Goal: Task Accomplishment & Management: Complete application form

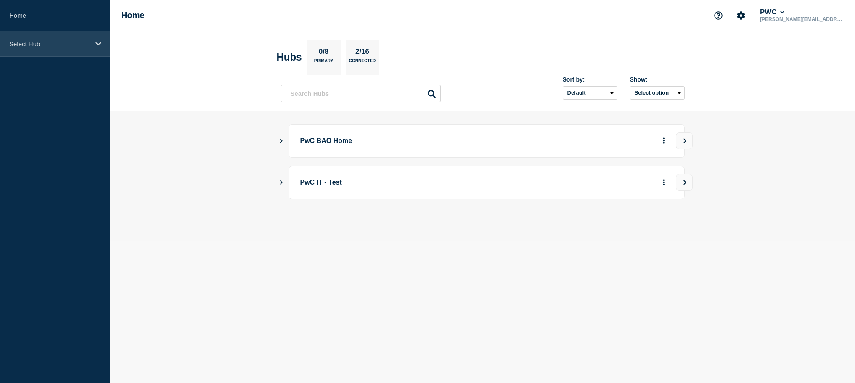
click at [72, 48] on p "Select Hub" at bounding box center [49, 43] width 81 height 7
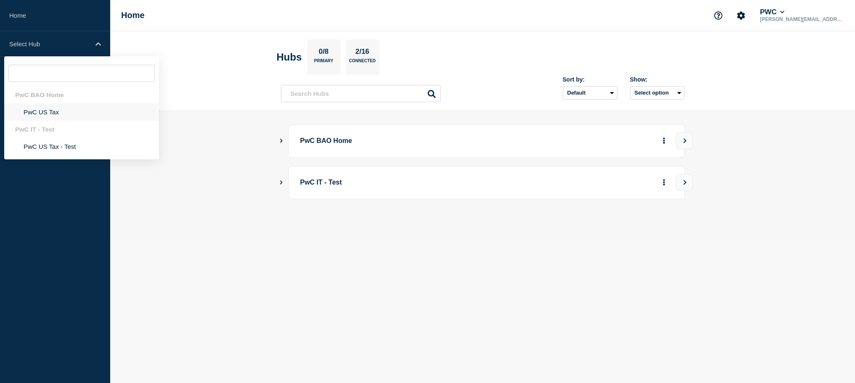
click at [46, 116] on li "PwC US Tax" at bounding box center [81, 112] width 155 height 17
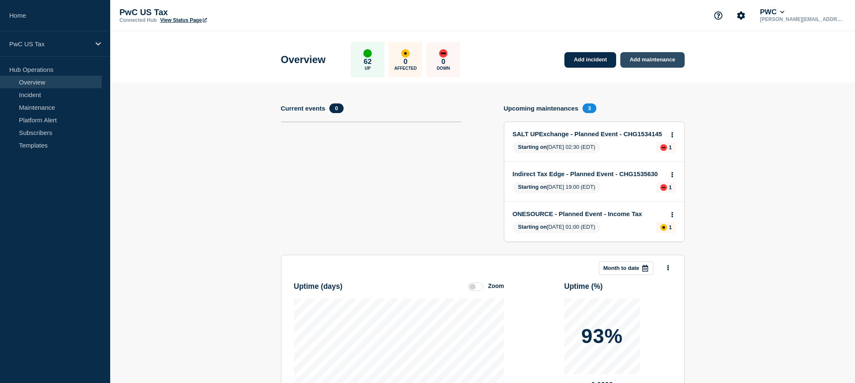
click at [641, 62] on link "Add maintenance" at bounding box center [653, 60] width 64 height 16
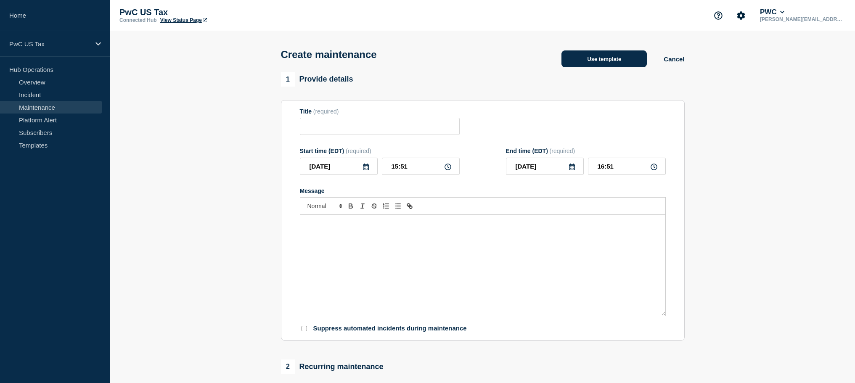
click at [592, 58] on button "Use template" at bounding box center [604, 58] width 85 height 17
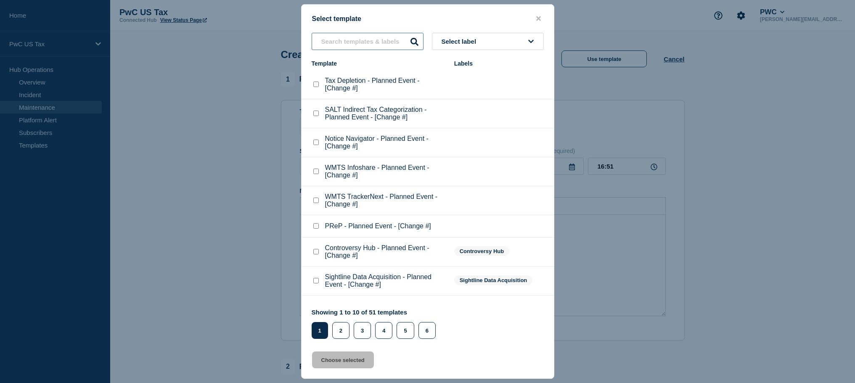
click at [350, 36] on input "text" at bounding box center [368, 41] width 112 height 17
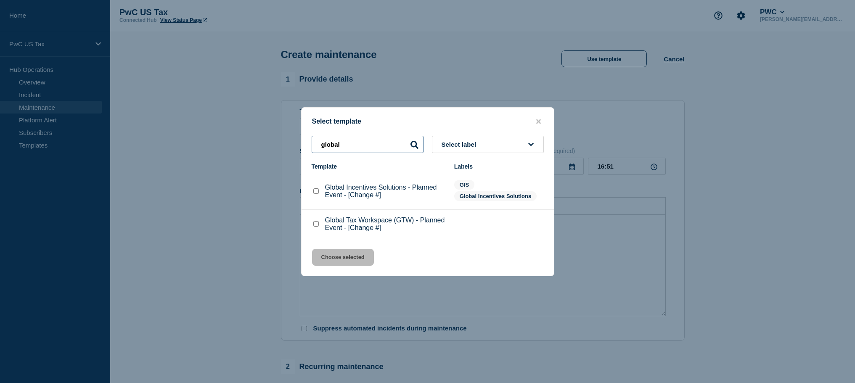
type input "global"
click at [314, 191] on checkbox"] "Global Incentives Solutions - Planned Event - [Change #] checkbox" at bounding box center [315, 191] width 5 height 5
checkbox checkbox"] "true"
click at [336, 258] on button "Choose selected" at bounding box center [343, 257] width 62 height 17
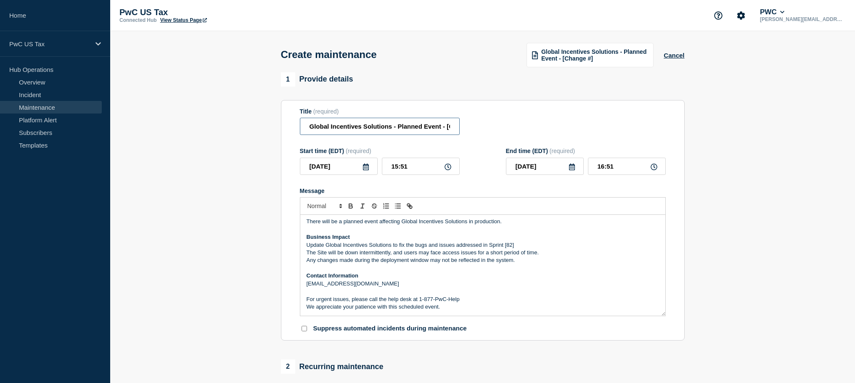
scroll to position [0, 25]
drag, startPoint x: 460, startPoint y: 130, endPoint x: 422, endPoint y: 129, distance: 37.5
click at [476, 130] on div "Title (required) Global Incentives Solutions - Planned Event - [Change #]" at bounding box center [483, 121] width 366 height 27
click at [420, 128] on input "Global Incentives Solutions - Planned Event - [Change #]" at bounding box center [380, 126] width 160 height 17
drag, startPoint x: 436, startPoint y: 130, endPoint x: 446, endPoint y: 130, distance: 10.1
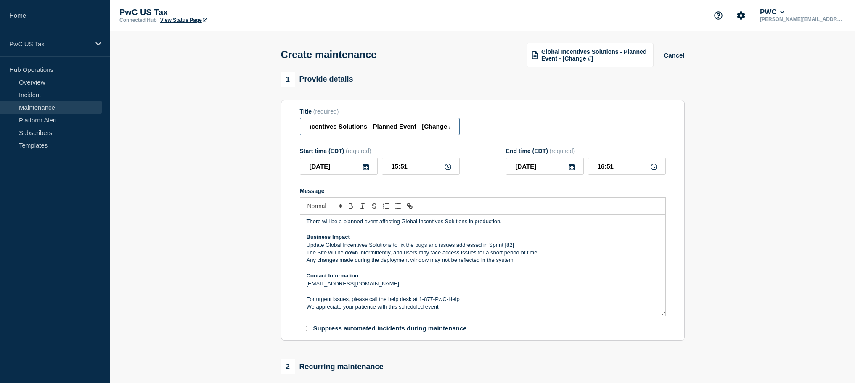
click at [446, 130] on input "Global Incentives Solutions - Planned Event - [Change #]" at bounding box center [380, 126] width 160 height 17
paste input "HG1535833"
type input "Global Incentives Solutions - Planned Event - [CHG1535833]"
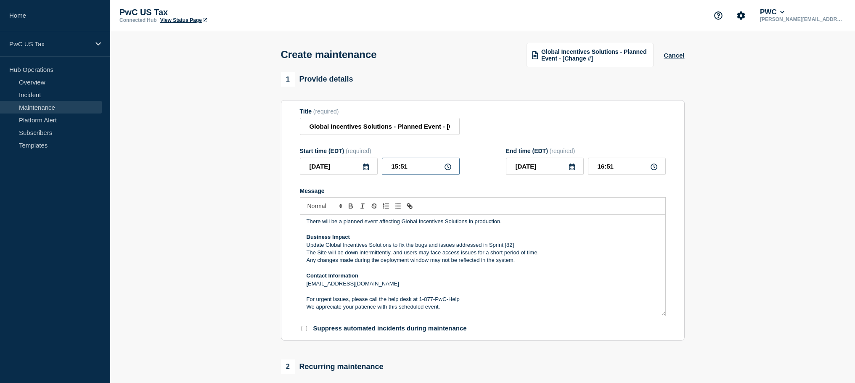
click at [386, 173] on input "15:51" at bounding box center [421, 166] width 78 height 17
drag, startPoint x: 399, startPoint y: 173, endPoint x: 434, endPoint y: 174, distance: 34.9
click at [434, 174] on input "15:51" at bounding box center [421, 166] width 78 height 17
type input "21:00"
type input "22:00"
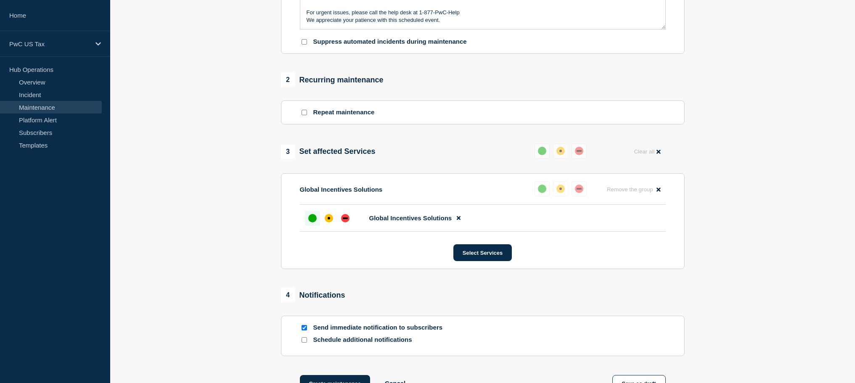
scroll to position [356, 0]
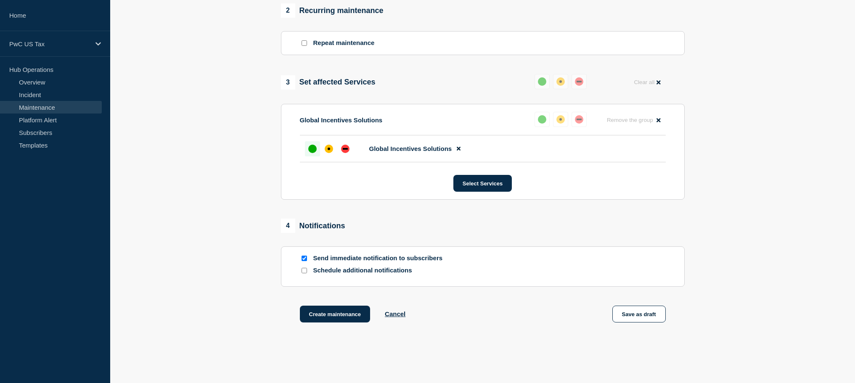
click at [306, 261] on input "Send immediate notification to subscribers" at bounding box center [304, 258] width 5 height 5
checkbox input "false"
click at [348, 323] on button "Create maintenance" at bounding box center [335, 314] width 71 height 17
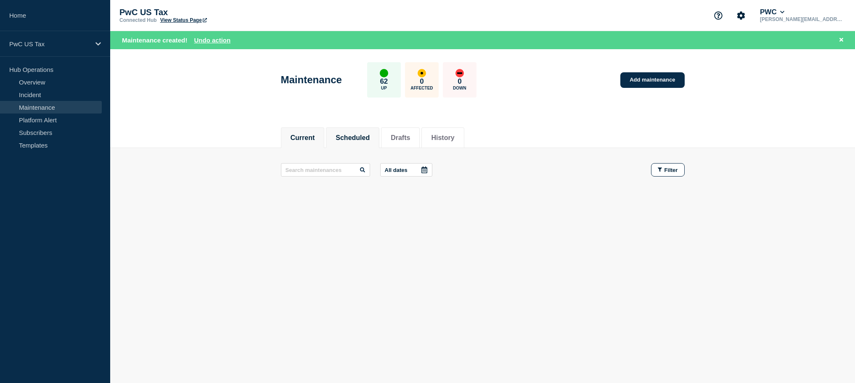
click at [365, 135] on button "Scheduled" at bounding box center [353, 138] width 34 height 8
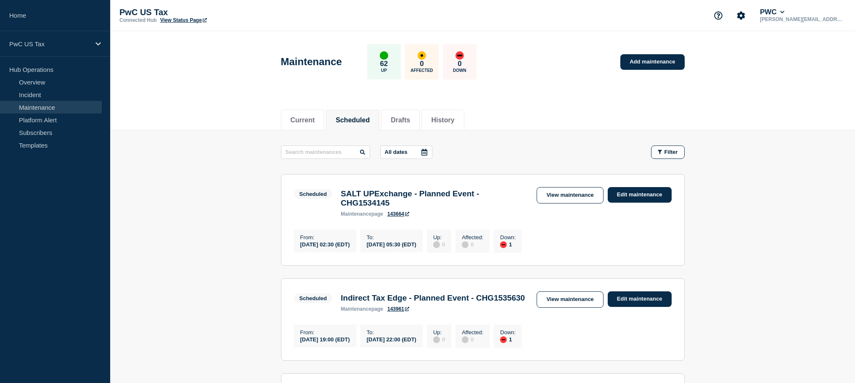
drag, startPoint x: 396, startPoint y: 117, endPoint x: 358, endPoint y: 118, distance: 38.3
click at [396, 117] on button "Drafts" at bounding box center [400, 121] width 19 height 8
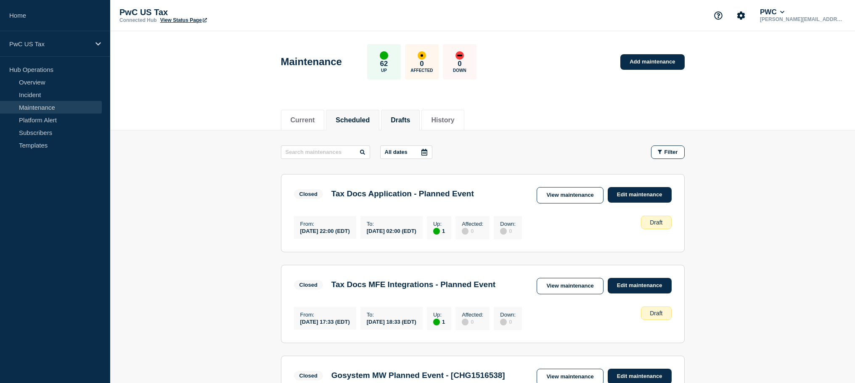
click at [344, 120] on button "Scheduled" at bounding box center [353, 121] width 34 height 8
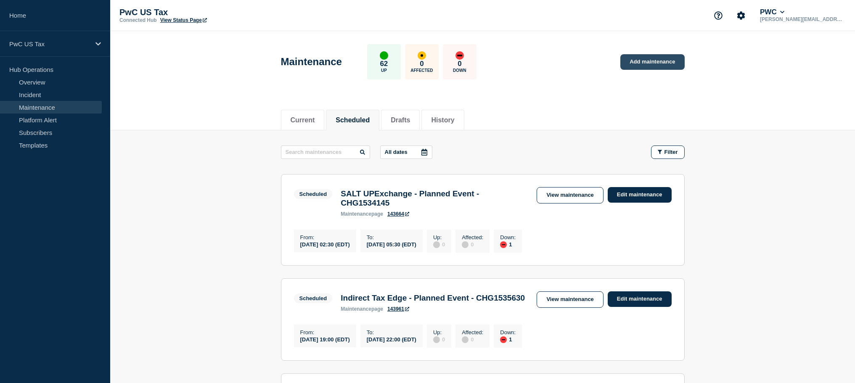
click at [639, 63] on link "Add maintenance" at bounding box center [653, 62] width 64 height 16
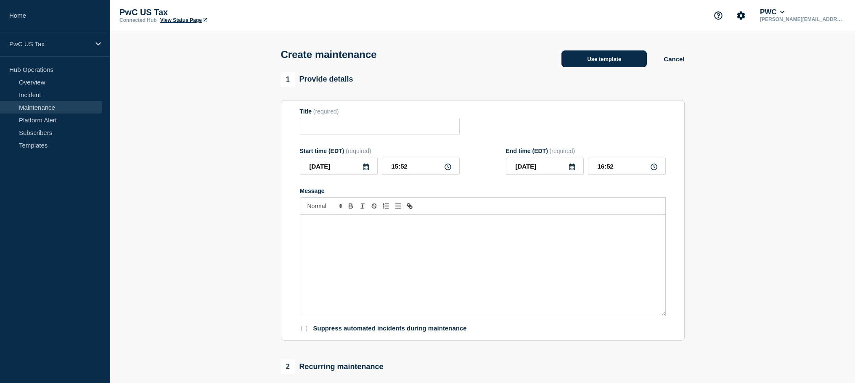
click at [579, 61] on button "Use template" at bounding box center [604, 58] width 85 height 17
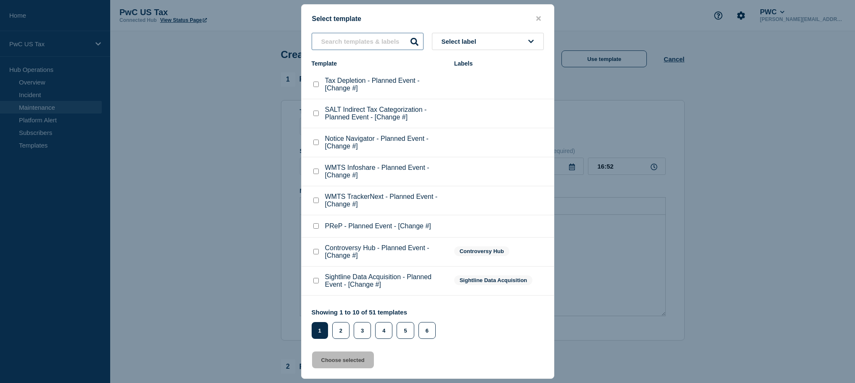
click at [362, 33] on input "text" at bounding box center [368, 41] width 112 height 17
click at [359, 38] on input "text" at bounding box center [368, 41] width 112 height 17
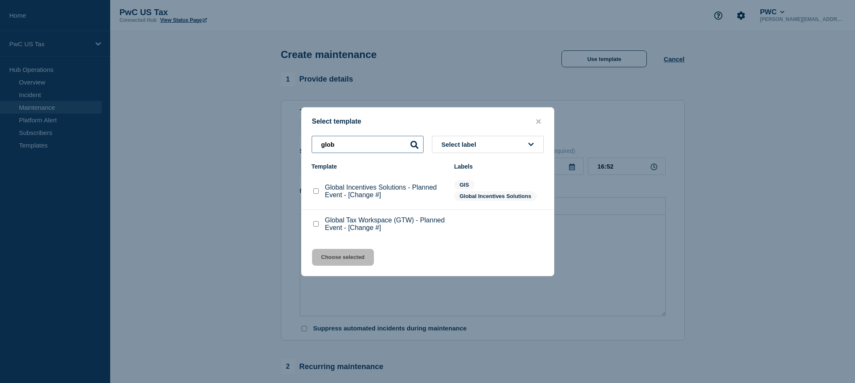
type input "glob"
drag, startPoint x: 316, startPoint y: 188, endPoint x: 321, endPoint y: 205, distance: 17.9
click at [316, 189] on checkbox"] "Global Incentives Solutions - Planned Event - [Change #] checkbox" at bounding box center [315, 191] width 5 height 5
checkbox checkbox"] "true"
click at [332, 259] on button "Choose selected" at bounding box center [343, 257] width 62 height 17
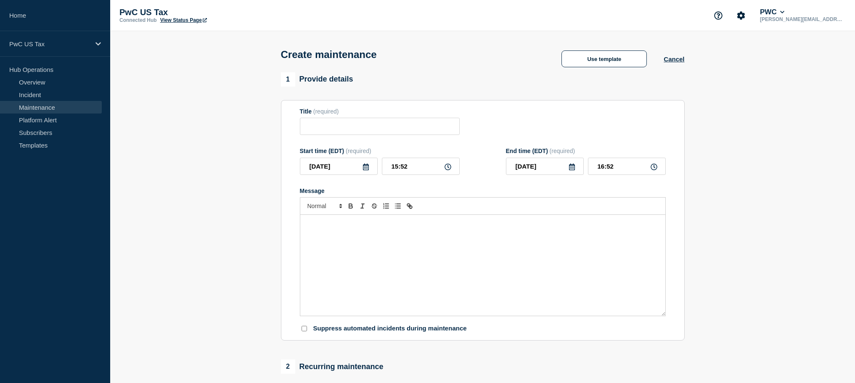
type input "Global Incentives Solutions - Planned Event - [Change #]"
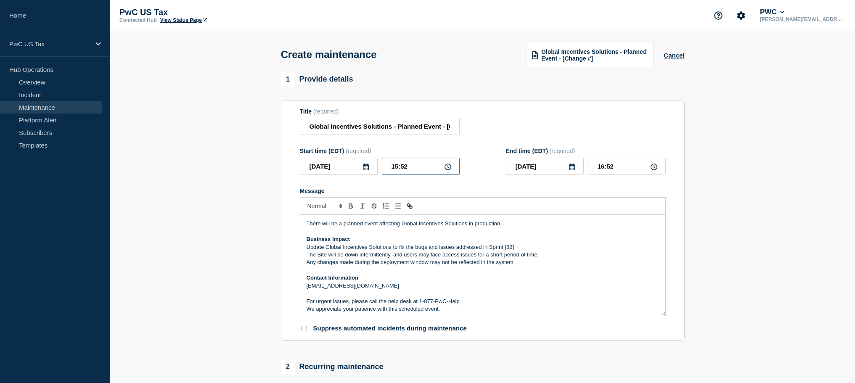
drag, startPoint x: 388, startPoint y: 177, endPoint x: 434, endPoint y: 172, distance: 45.7
click at [434, 172] on input "15:52" at bounding box center [421, 166] width 78 height 17
type input "21:00"
type input "22:00"
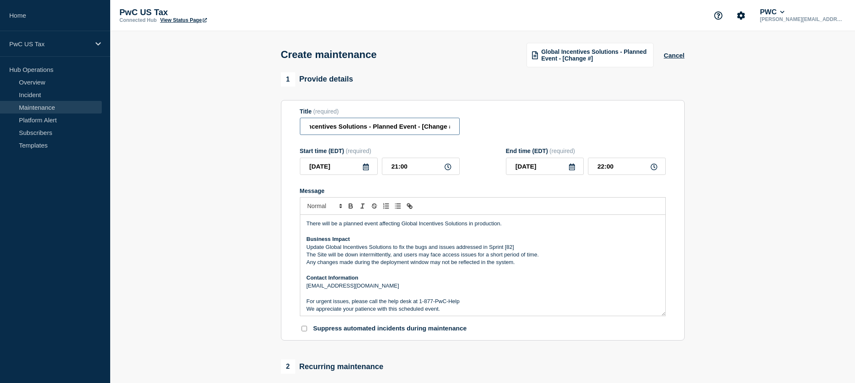
drag, startPoint x: 481, startPoint y: 130, endPoint x: 511, endPoint y: 130, distance: 29.9
click at [531, 129] on div "Title (required) Global Incentives Solutions - Planned Event - [Change #]" at bounding box center [483, 121] width 366 height 27
click at [426, 130] on input "Global Incentives Solutions - Planned Event - [Change #]" at bounding box center [380, 126] width 160 height 17
drag, startPoint x: 432, startPoint y: 131, endPoint x: 447, endPoint y: 130, distance: 14.8
click at [447, 130] on input "Global Incentives Solutions - Planned Event - [Change #]" at bounding box center [380, 126] width 160 height 17
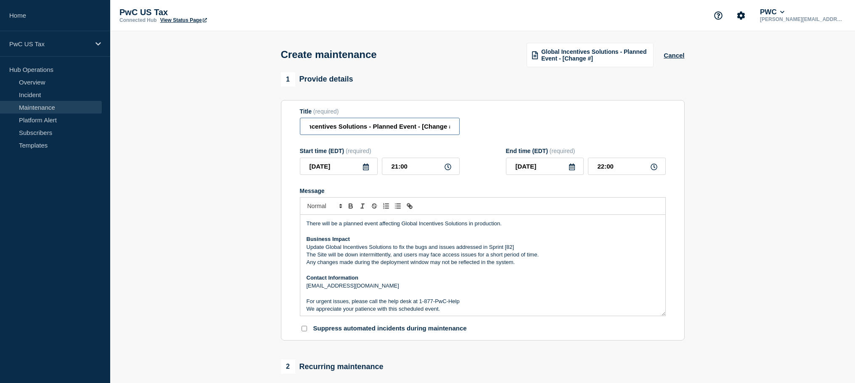
paste input "HG1535833"
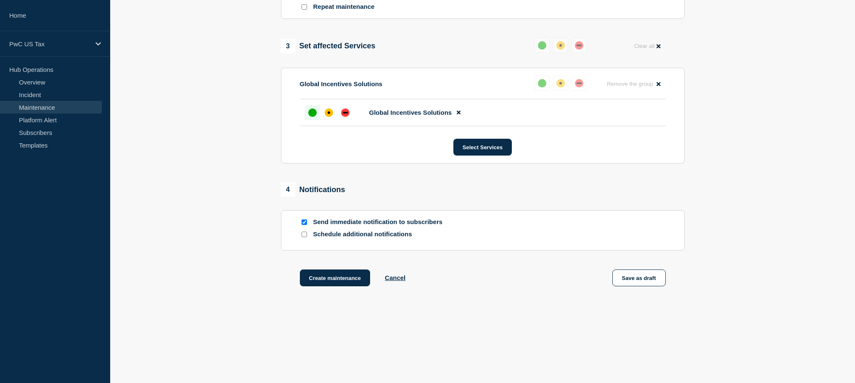
scroll to position [407, 0]
type input "Global Incentives Solutions - Planned Event - [CHG1535833]"
drag, startPoint x: 314, startPoint y: 113, endPoint x: 313, endPoint y: 124, distance: 11.0
click at [314, 119] on li "Global Incentives Solutions" at bounding box center [483, 112] width 366 height 27
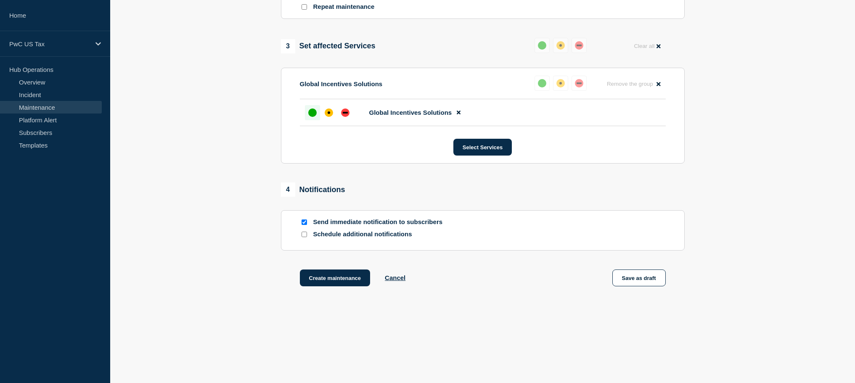
click at [304, 223] on input "Send immediate notification to subscribers" at bounding box center [304, 222] width 5 height 5
checkbox input "false"
click at [340, 278] on button "Create maintenance" at bounding box center [335, 278] width 71 height 17
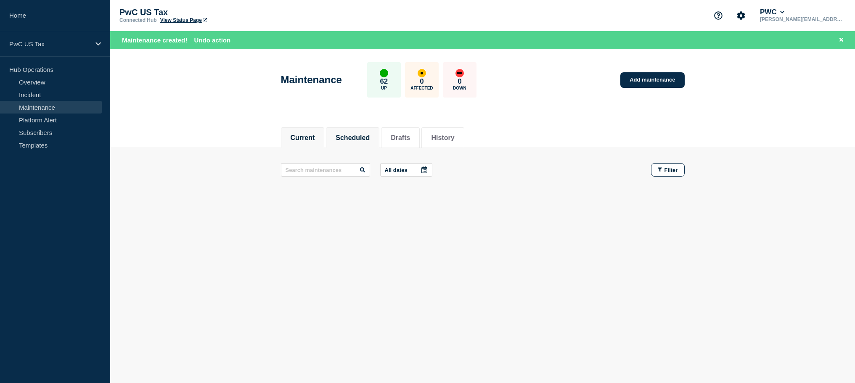
click at [346, 134] on button "Scheduled" at bounding box center [353, 138] width 34 height 8
